Goal: Find specific page/section: Find specific page/section

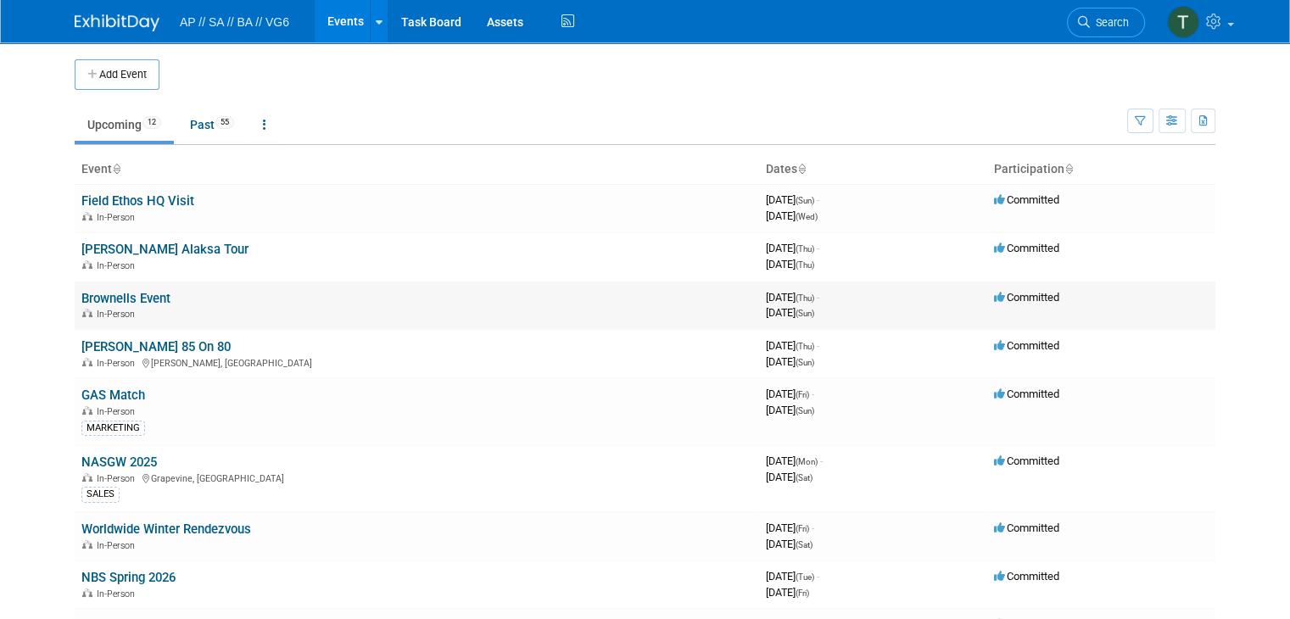
click at [322, 310] on div "In-Person" at bounding box center [416, 313] width 671 height 14
click at [103, 300] on link "Brownells Event" at bounding box center [125, 298] width 89 height 15
click at [126, 342] on link "[PERSON_NAME] 85 On 80" at bounding box center [155, 346] width 149 height 15
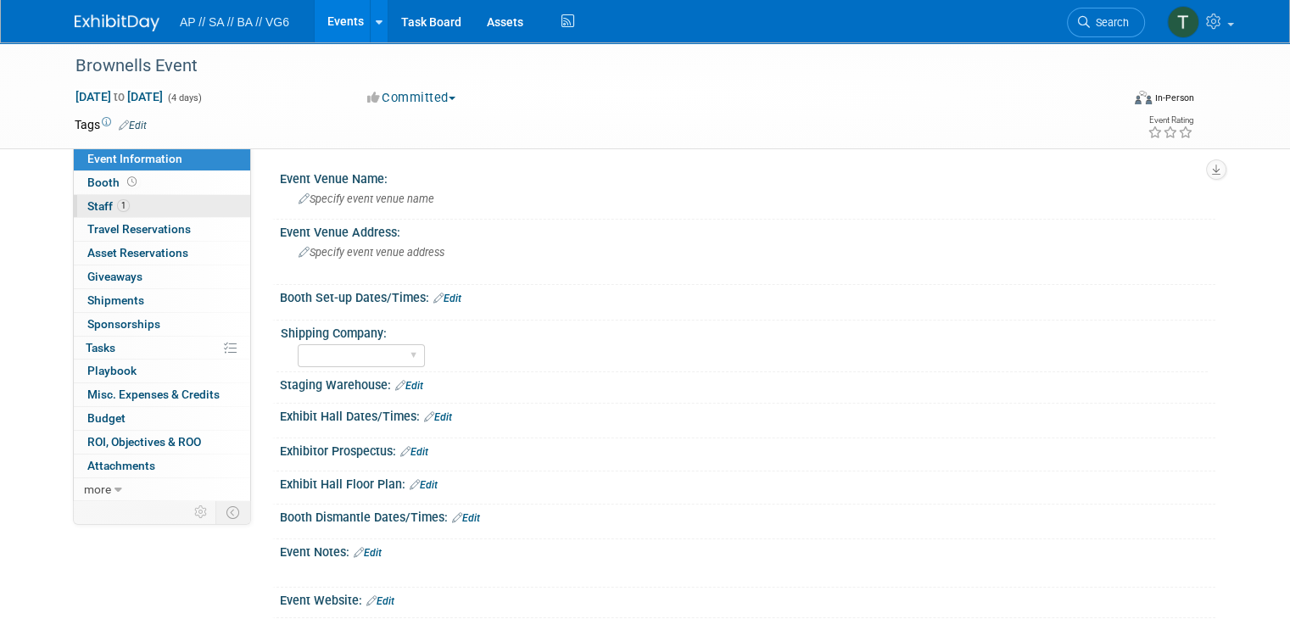
click at [143, 210] on link "1 Staff 1" at bounding box center [162, 206] width 176 height 23
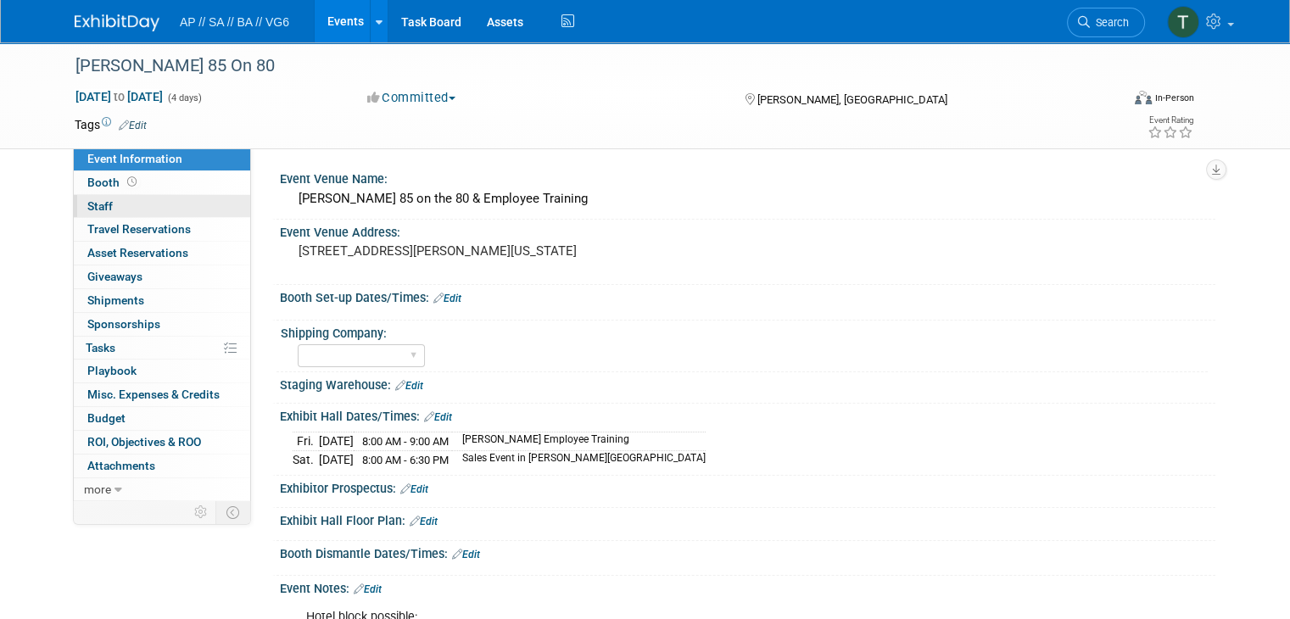
click at [137, 215] on link "0 Staff 0" at bounding box center [162, 206] width 176 height 23
